Goal: Find contact information: Find contact information

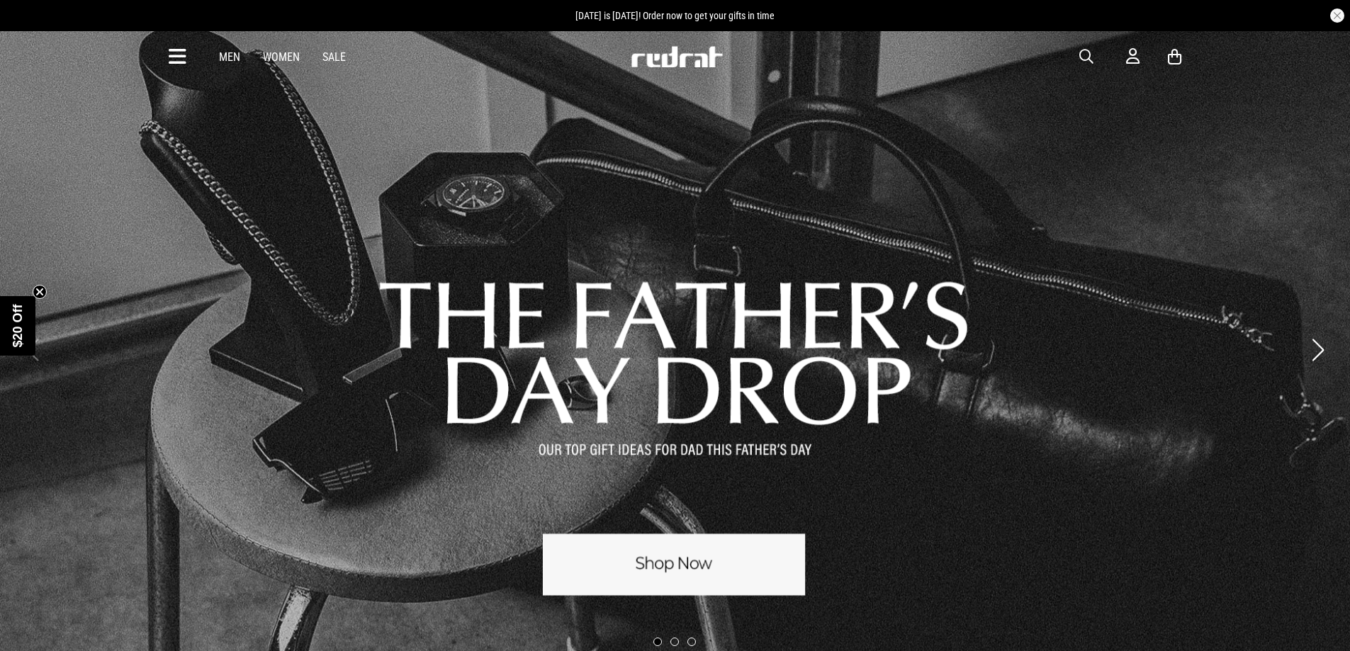
click at [176, 56] on icon at bounding box center [178, 56] width 18 height 23
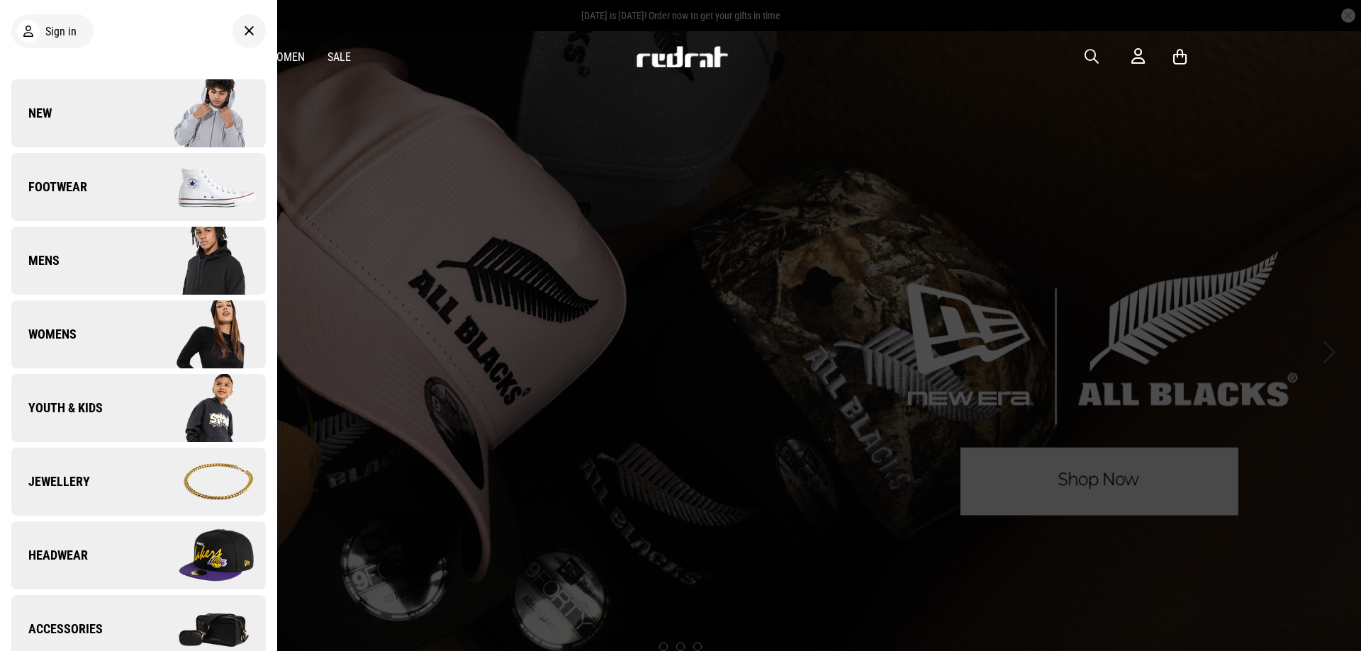
click at [244, 28] on icon at bounding box center [249, 31] width 11 height 17
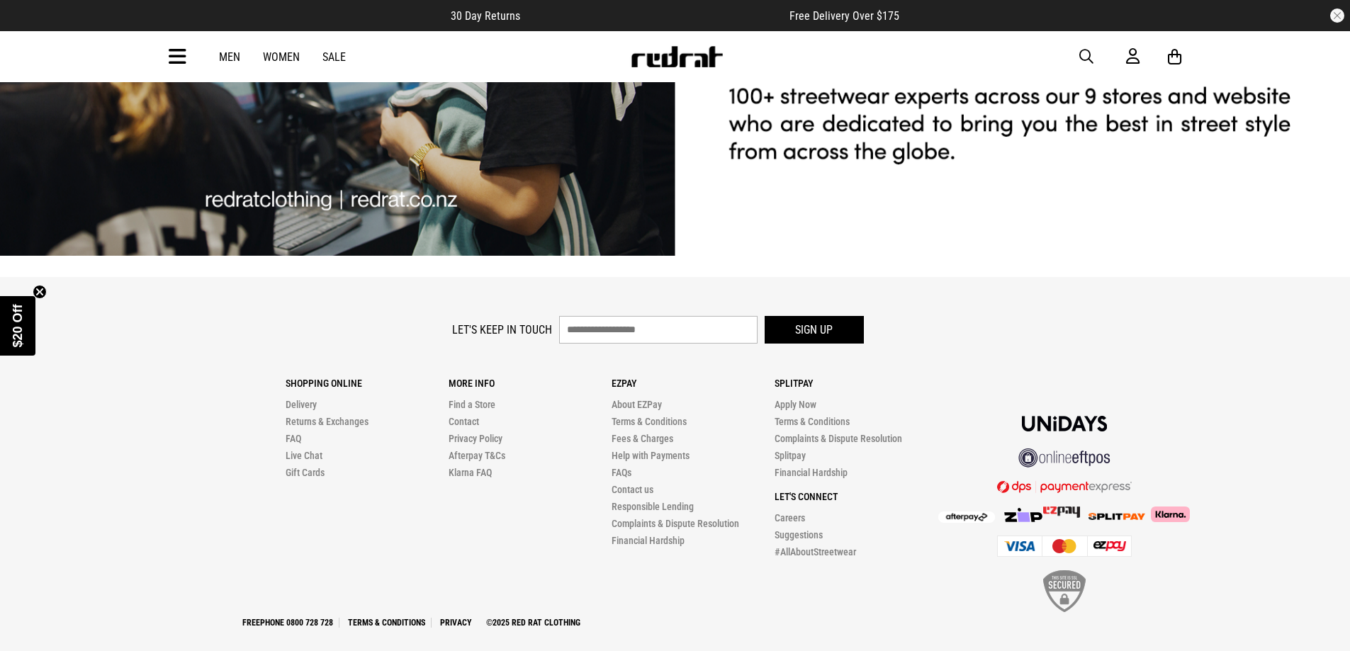
scroll to position [3768, 0]
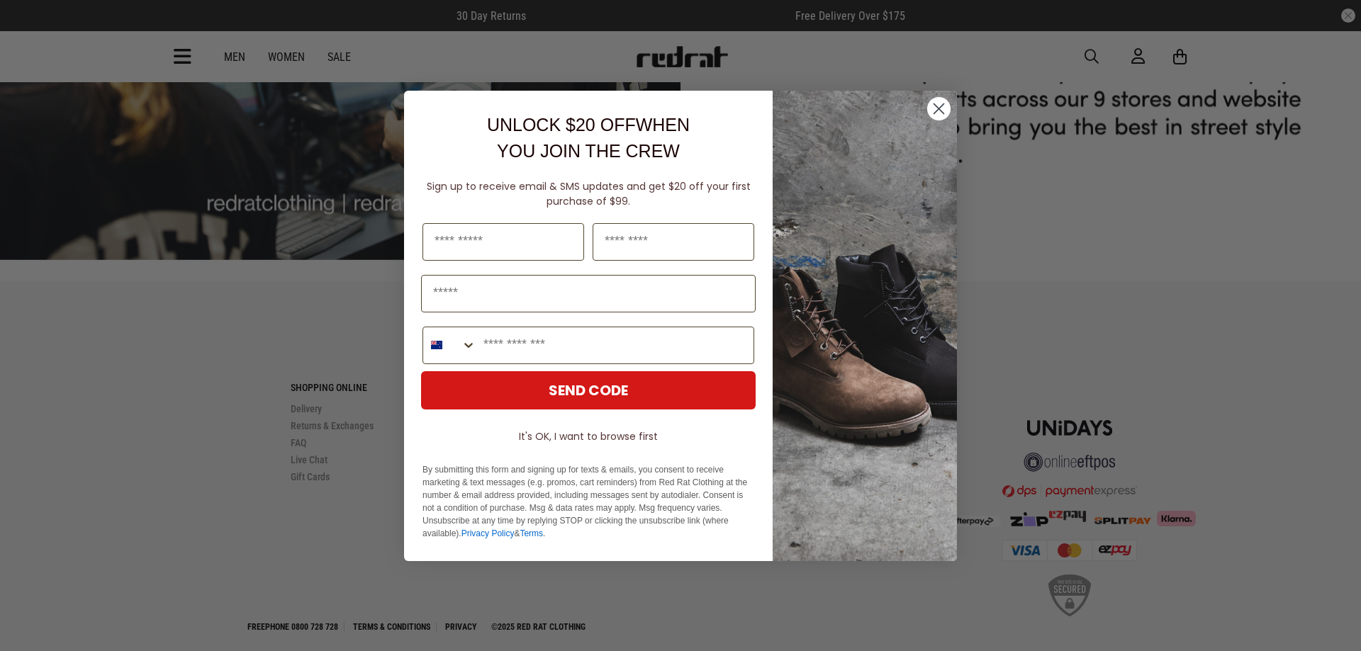
click at [939, 112] on circle "Close dialog" at bounding box center [938, 107] width 23 height 23
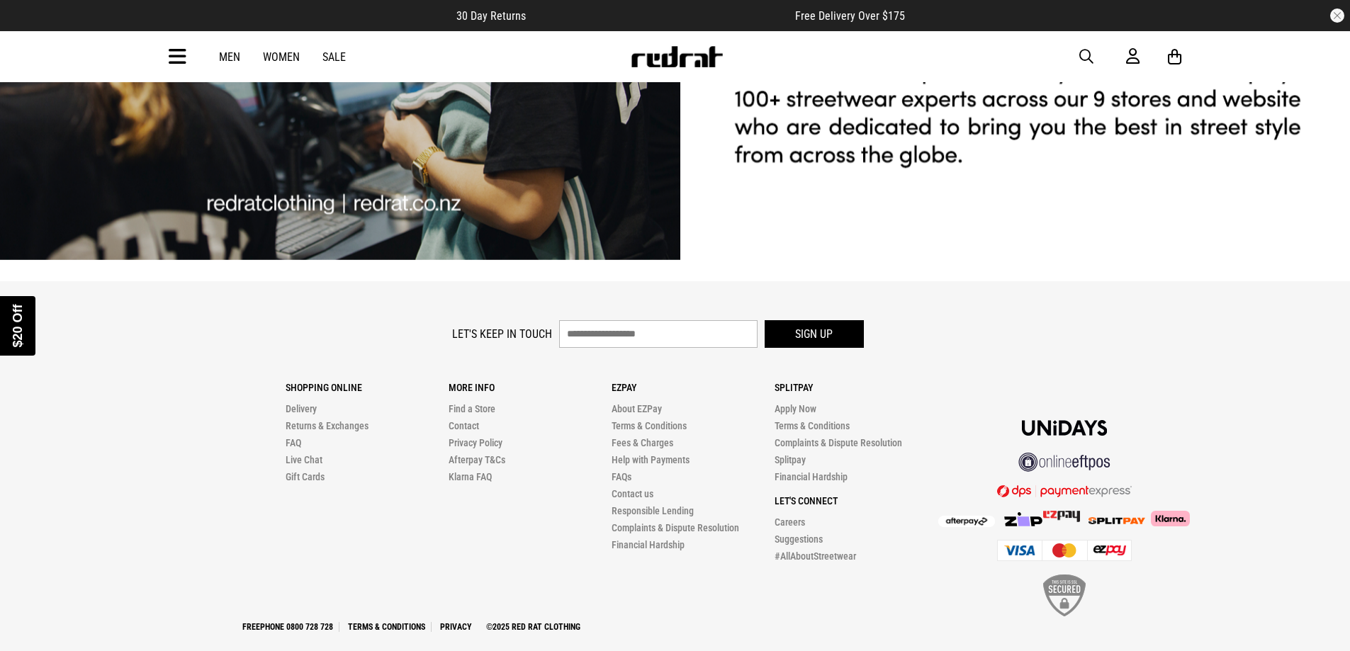
scroll to position [3760, 0]
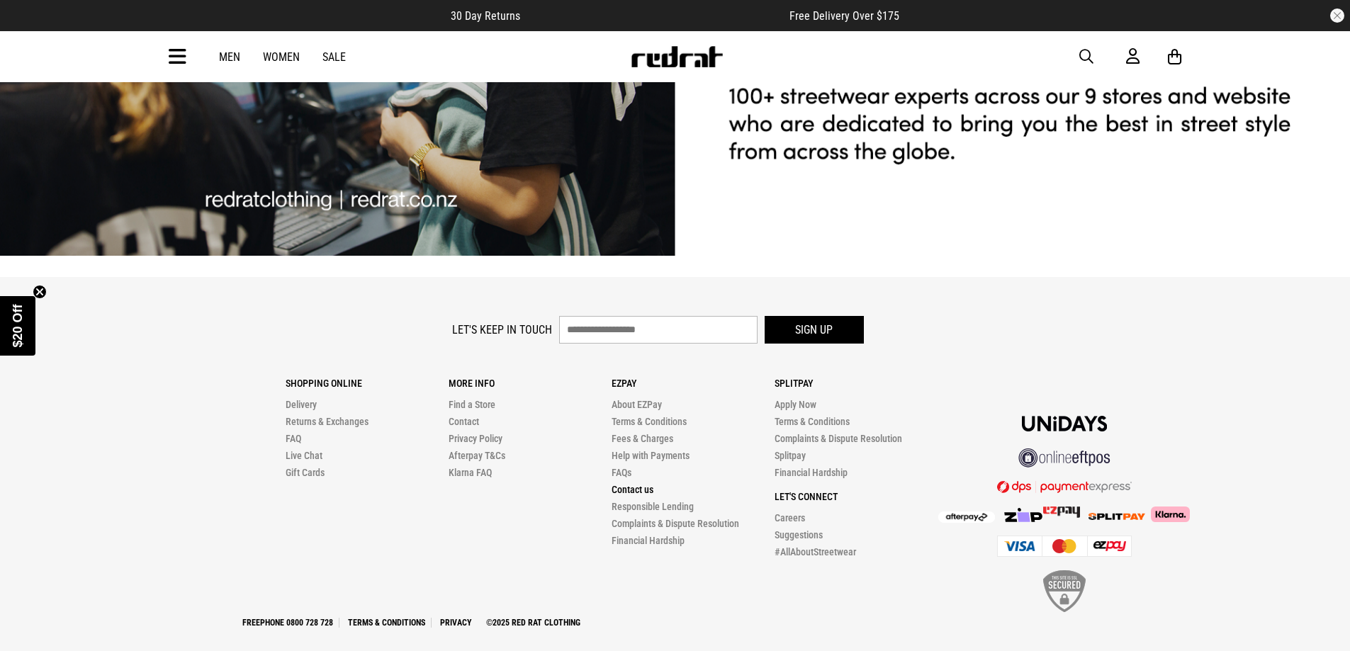
click at [633, 484] on link "Contact us" at bounding box center [633, 489] width 42 height 11
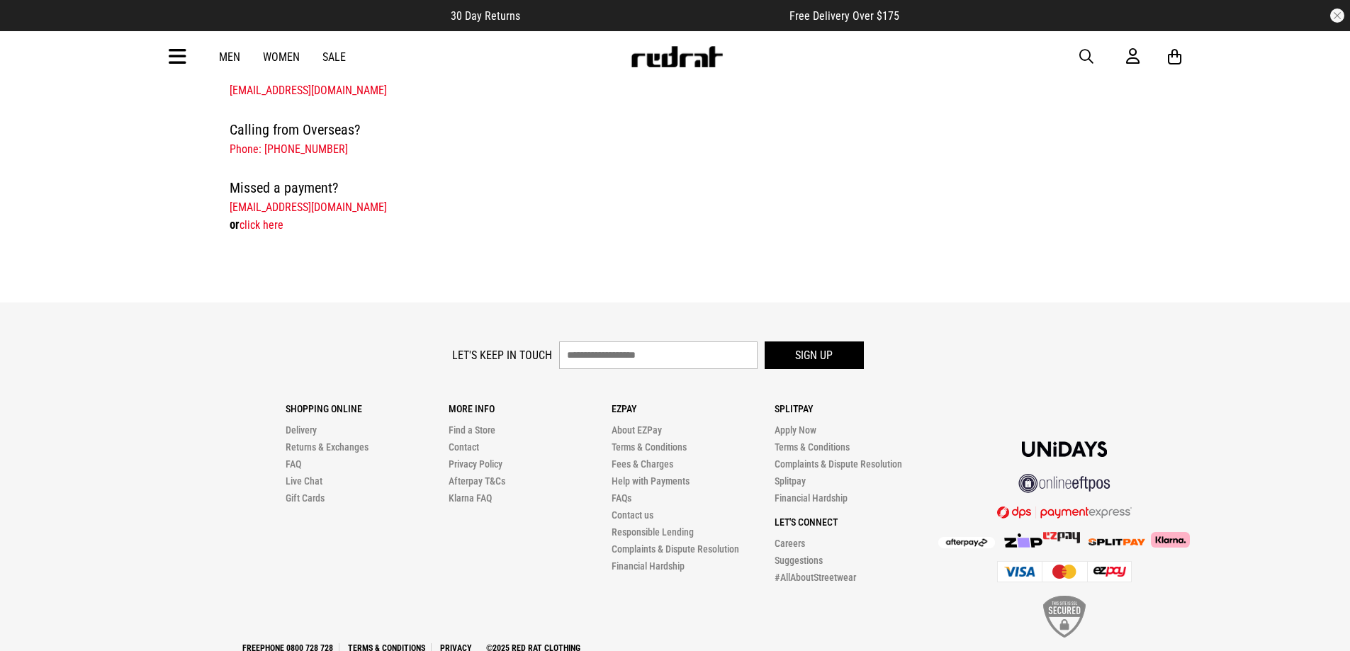
scroll to position [610, 0]
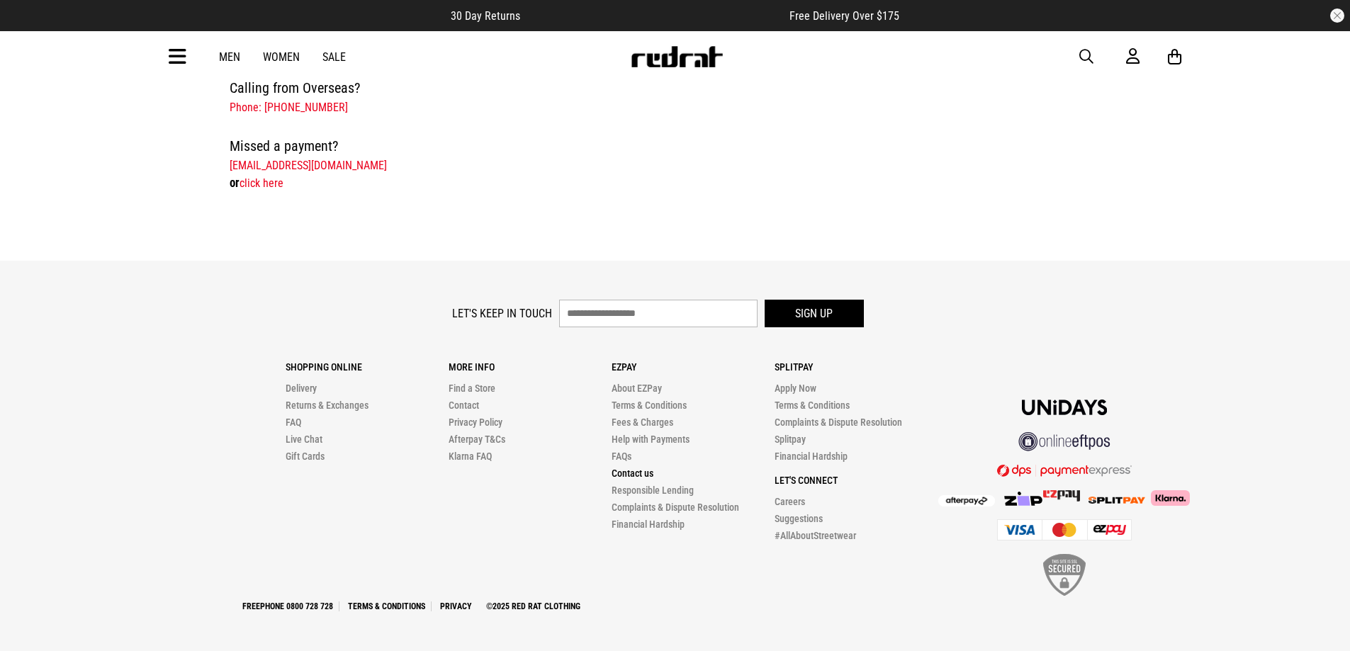
click at [624, 476] on link "Contact us" at bounding box center [633, 473] width 42 height 11
